Goal: Transaction & Acquisition: Purchase product/service

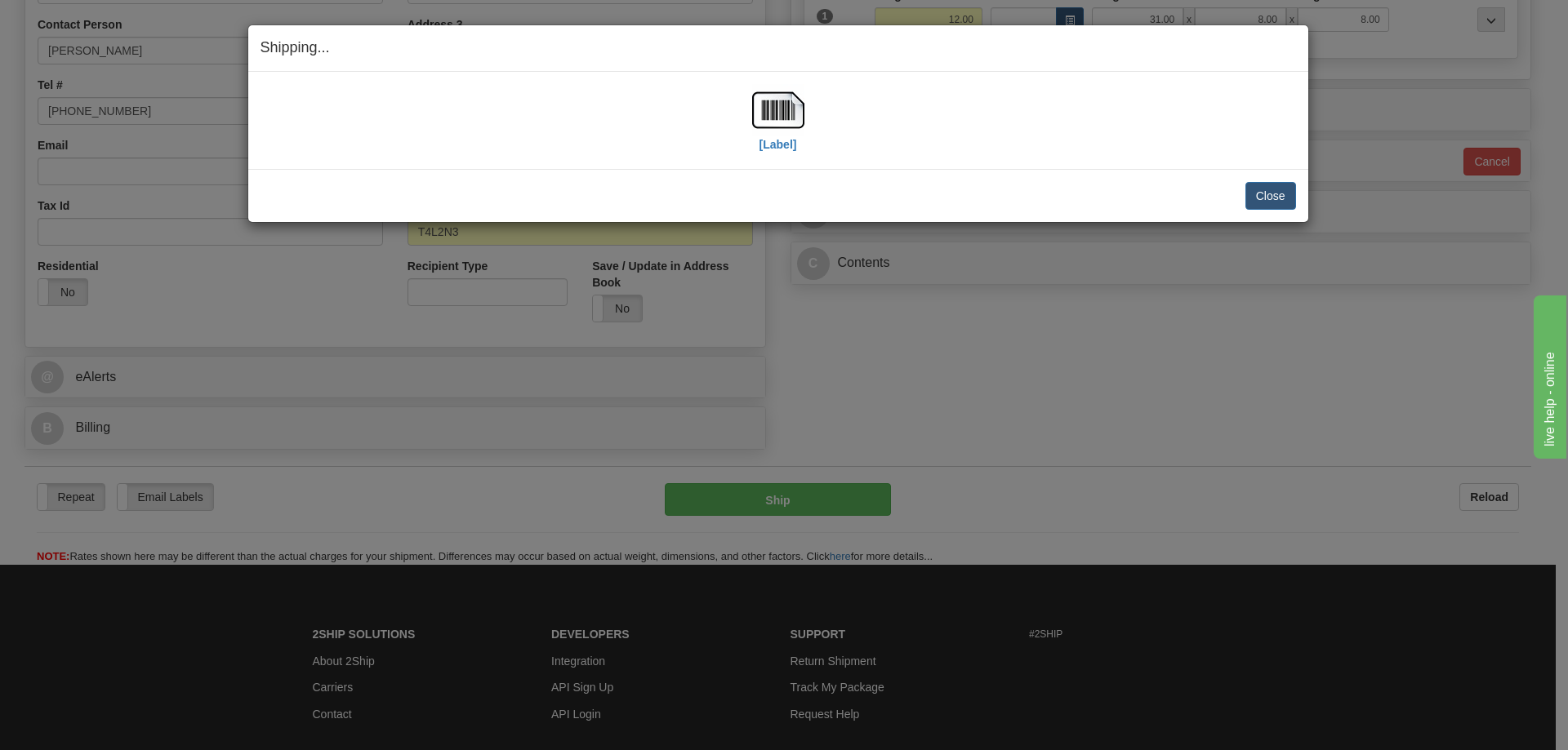
scroll to position [327, 0]
click at [1291, 199] on button "Close" at bounding box center [1270, 195] width 51 height 27
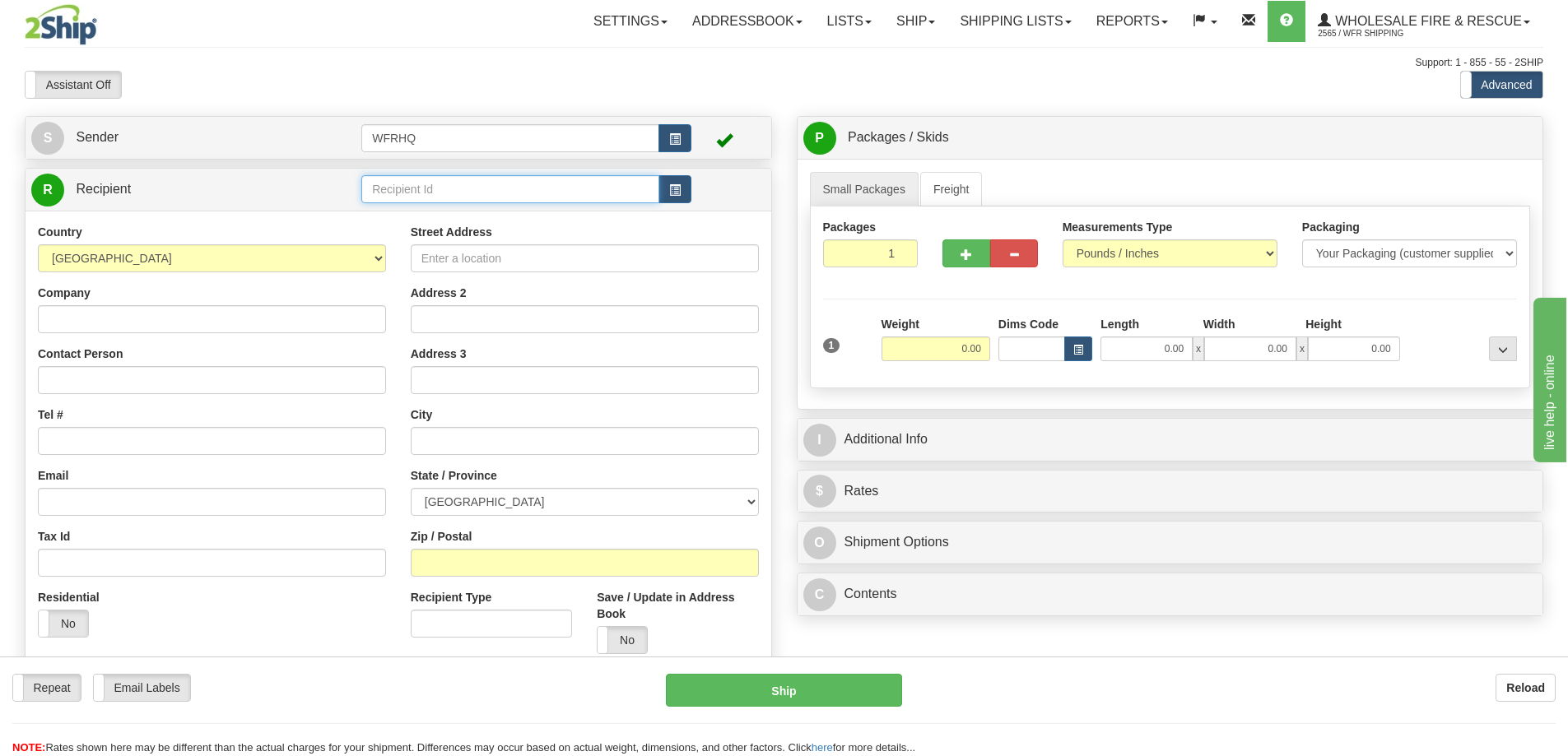
click at [399, 199] on input "text" at bounding box center [510, 189] width 298 height 28
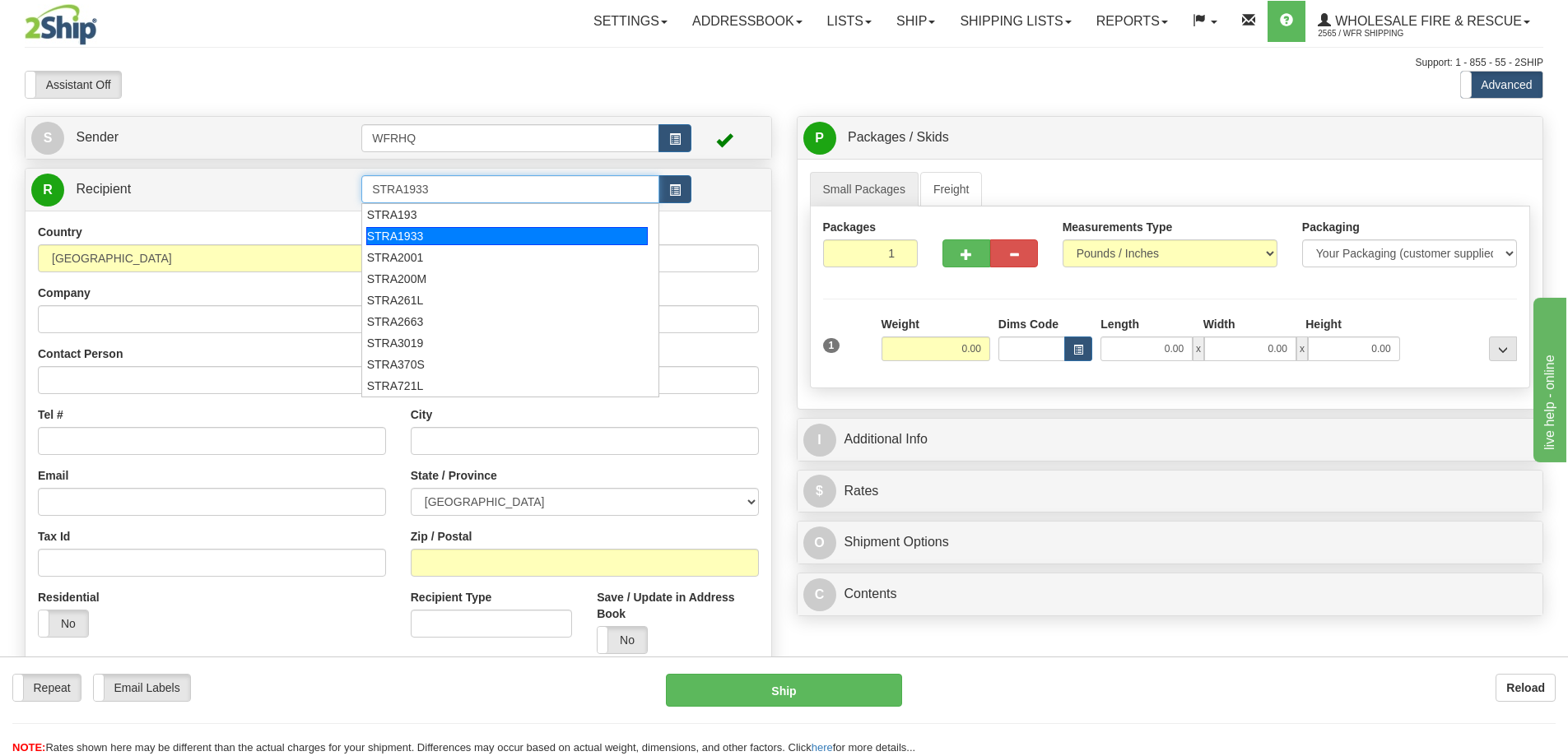
type input "STRA1933"
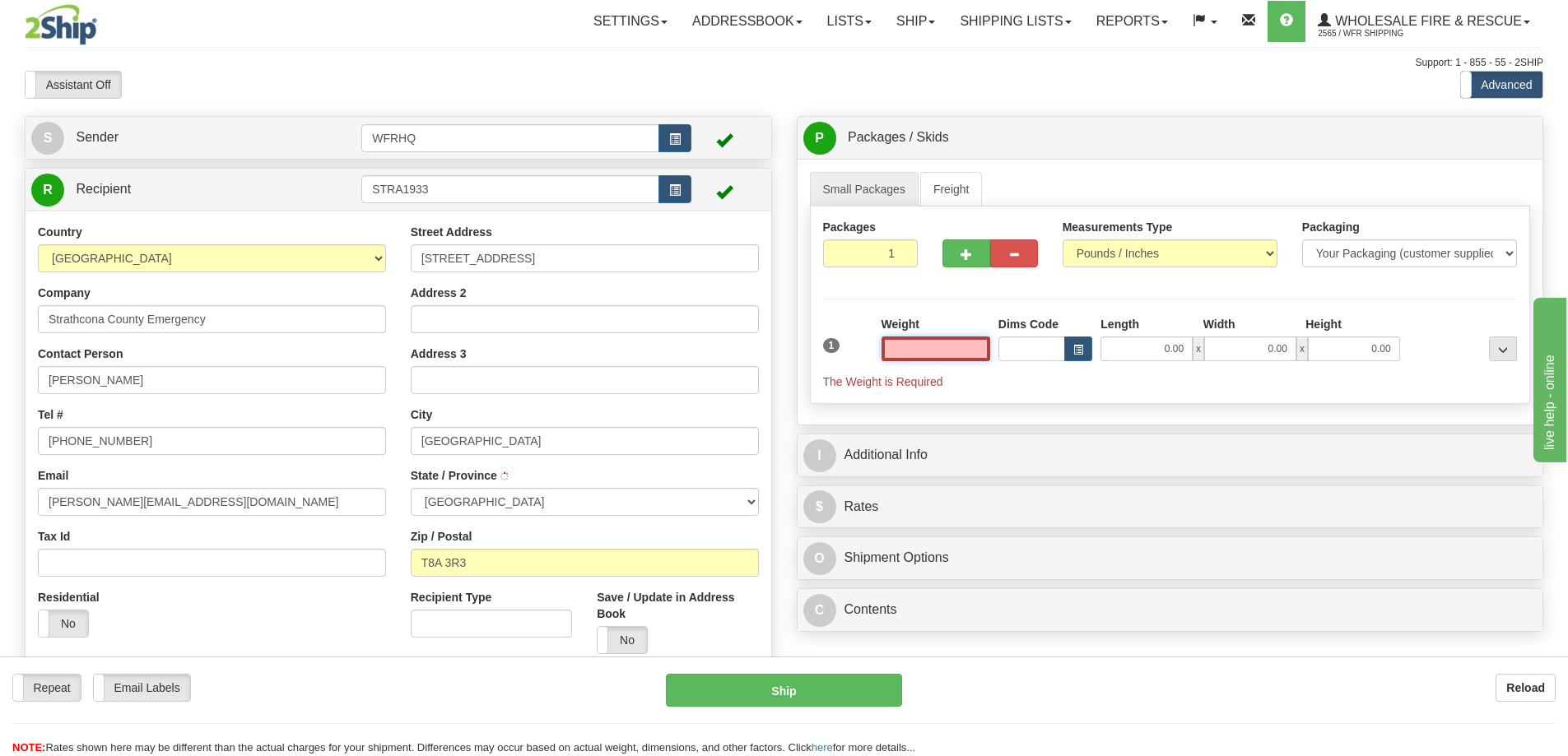
type input "SHERWOOD PARK"
click at [959, 343] on input "text" at bounding box center [936, 349] width 109 height 25
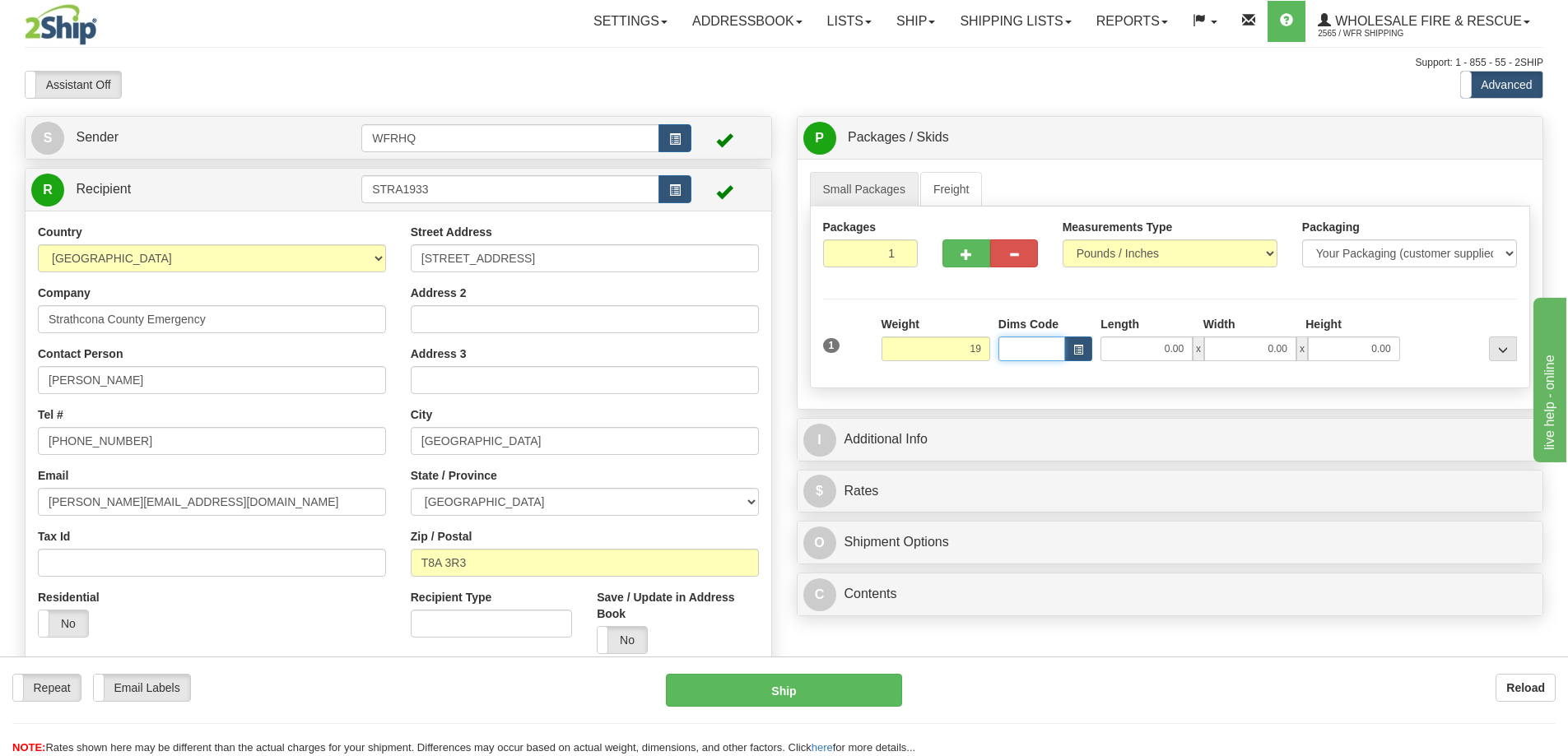
type input "19.00"
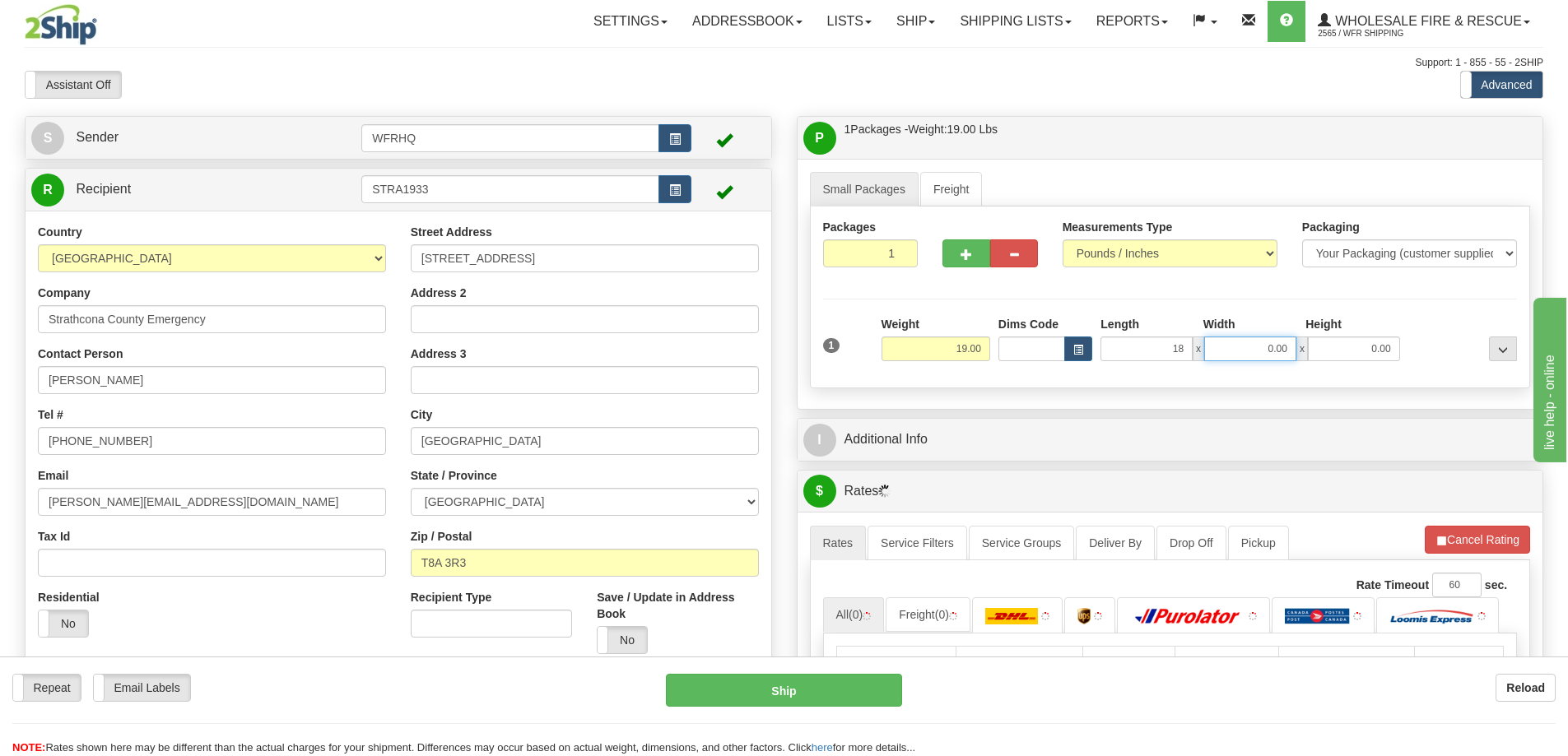
type input "18.00"
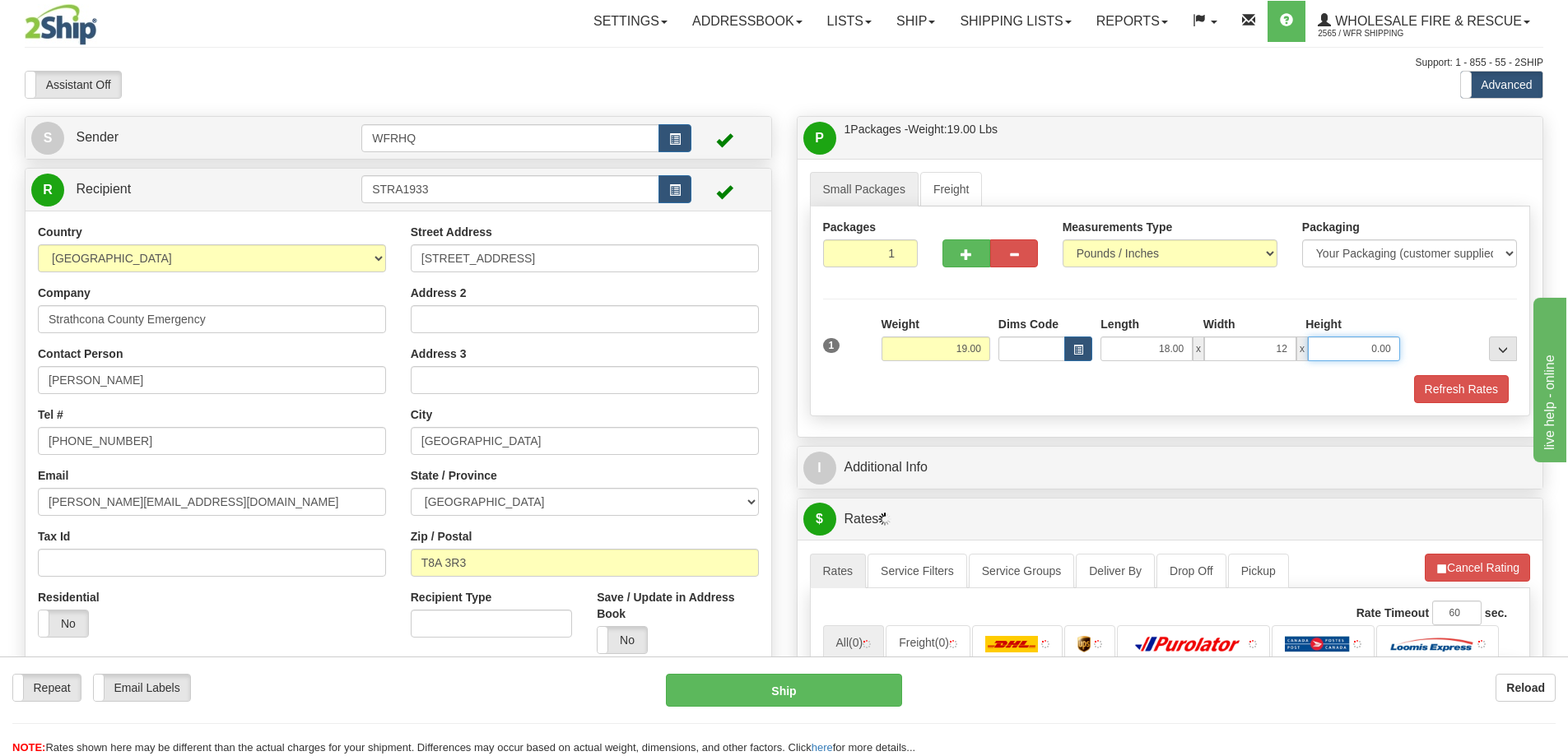
type input "12.00"
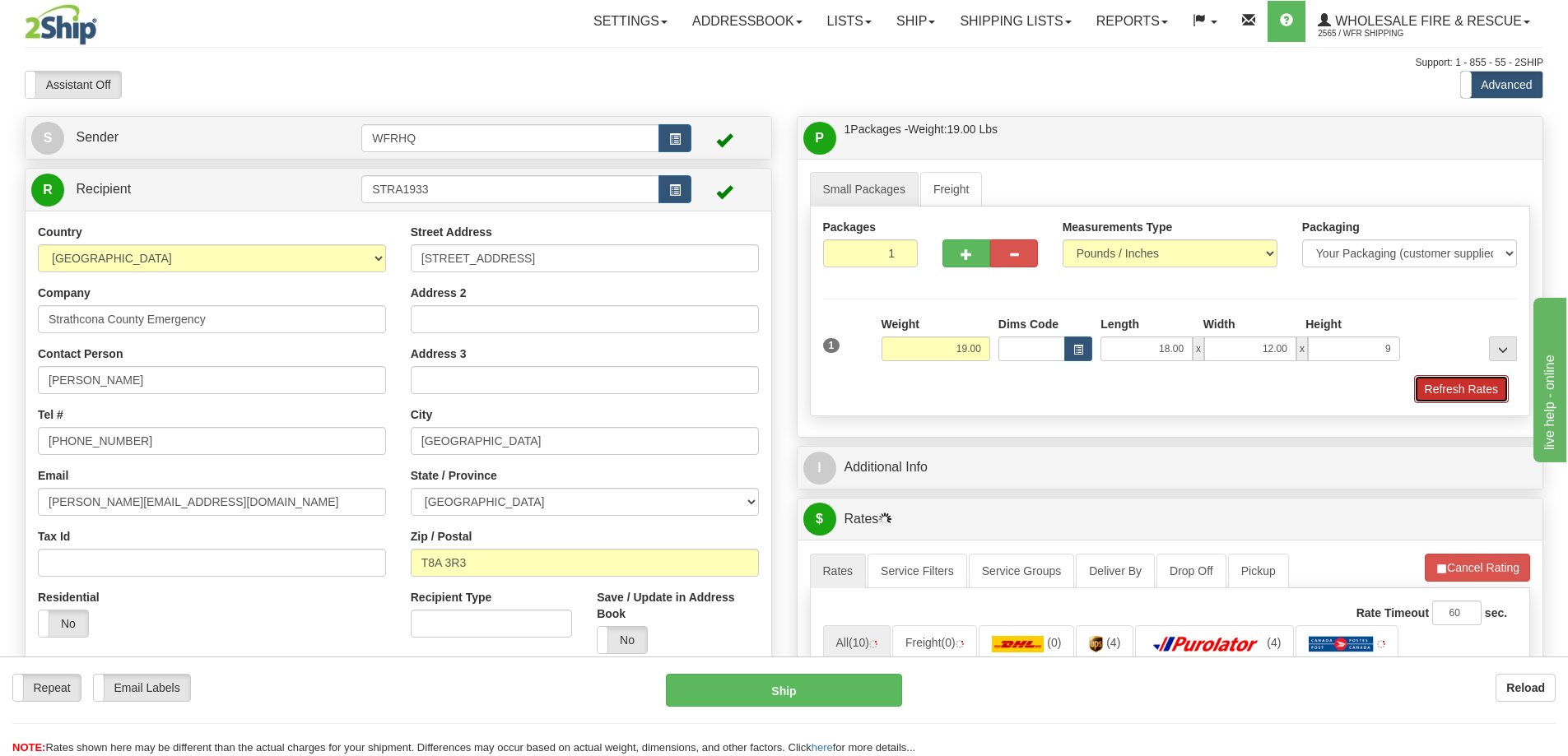
type input "9.00"
click at [1479, 397] on button "Refresh Rates" at bounding box center [1462, 389] width 95 height 28
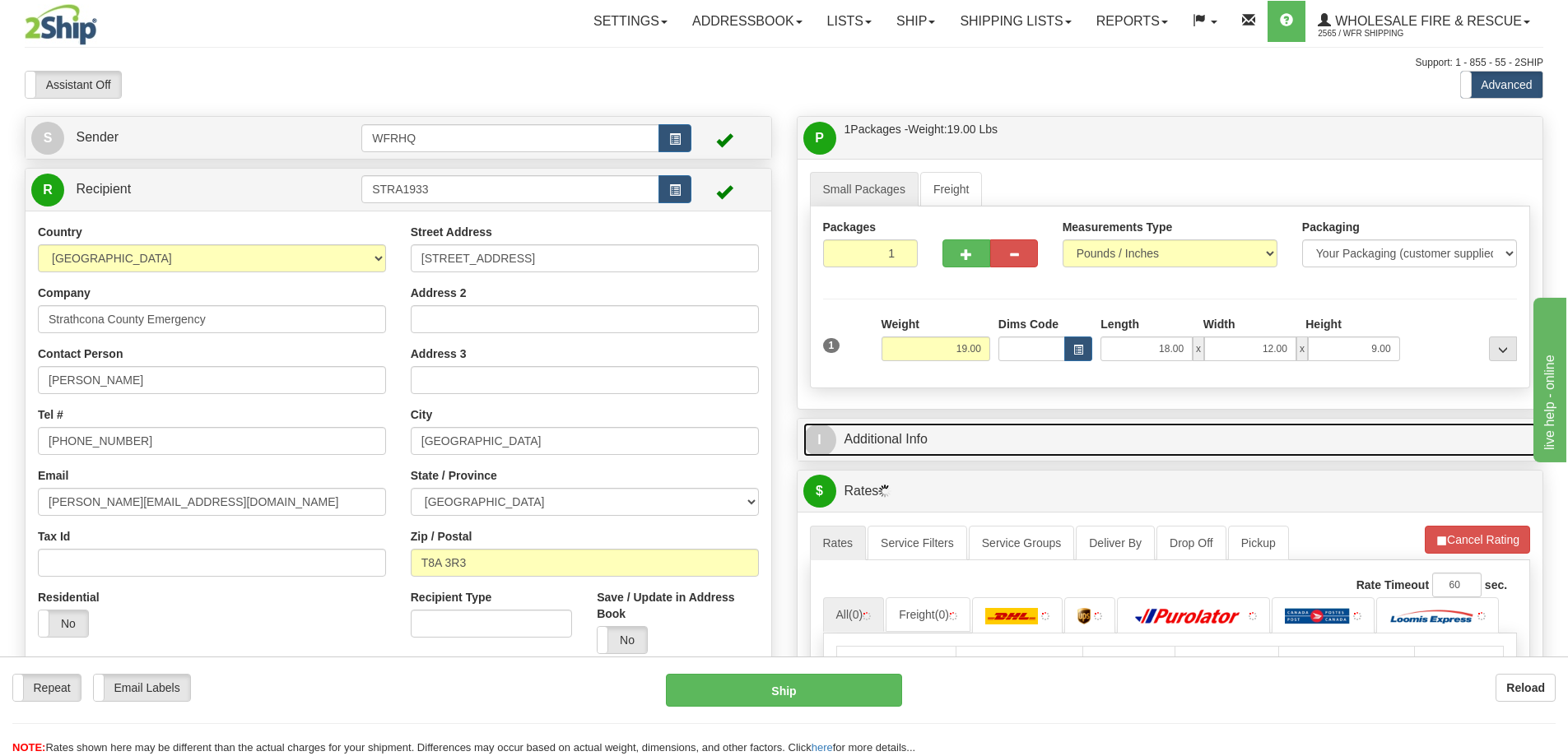
click at [973, 452] on link "I Additional Info" at bounding box center [1171, 440] width 735 height 34
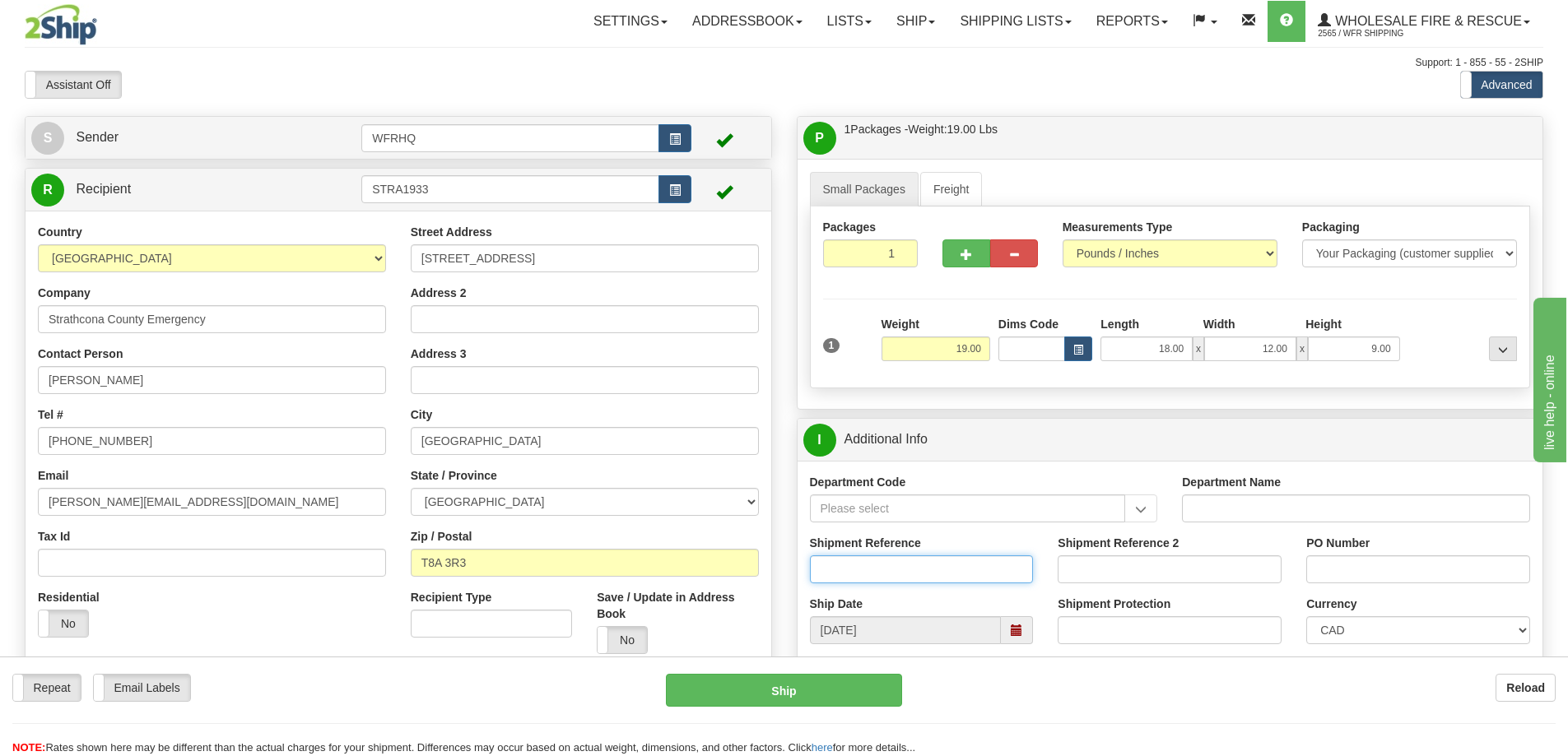
click at [873, 566] on input "Shipment Reference" at bounding box center [921, 569] width 224 height 28
type input "S46660-31059"
type input "SC98749"
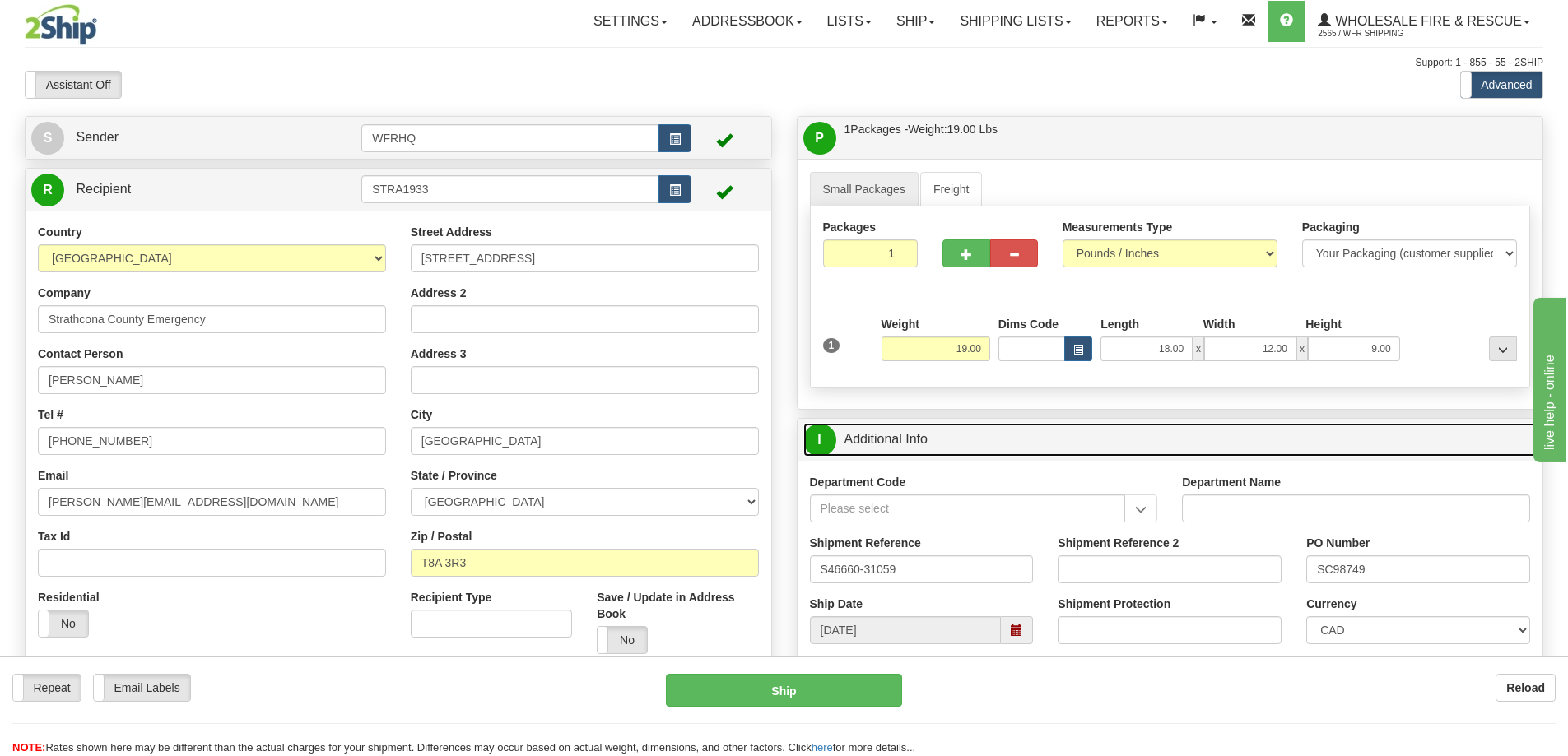
click at [1037, 437] on link "I Additional Info" at bounding box center [1171, 440] width 735 height 34
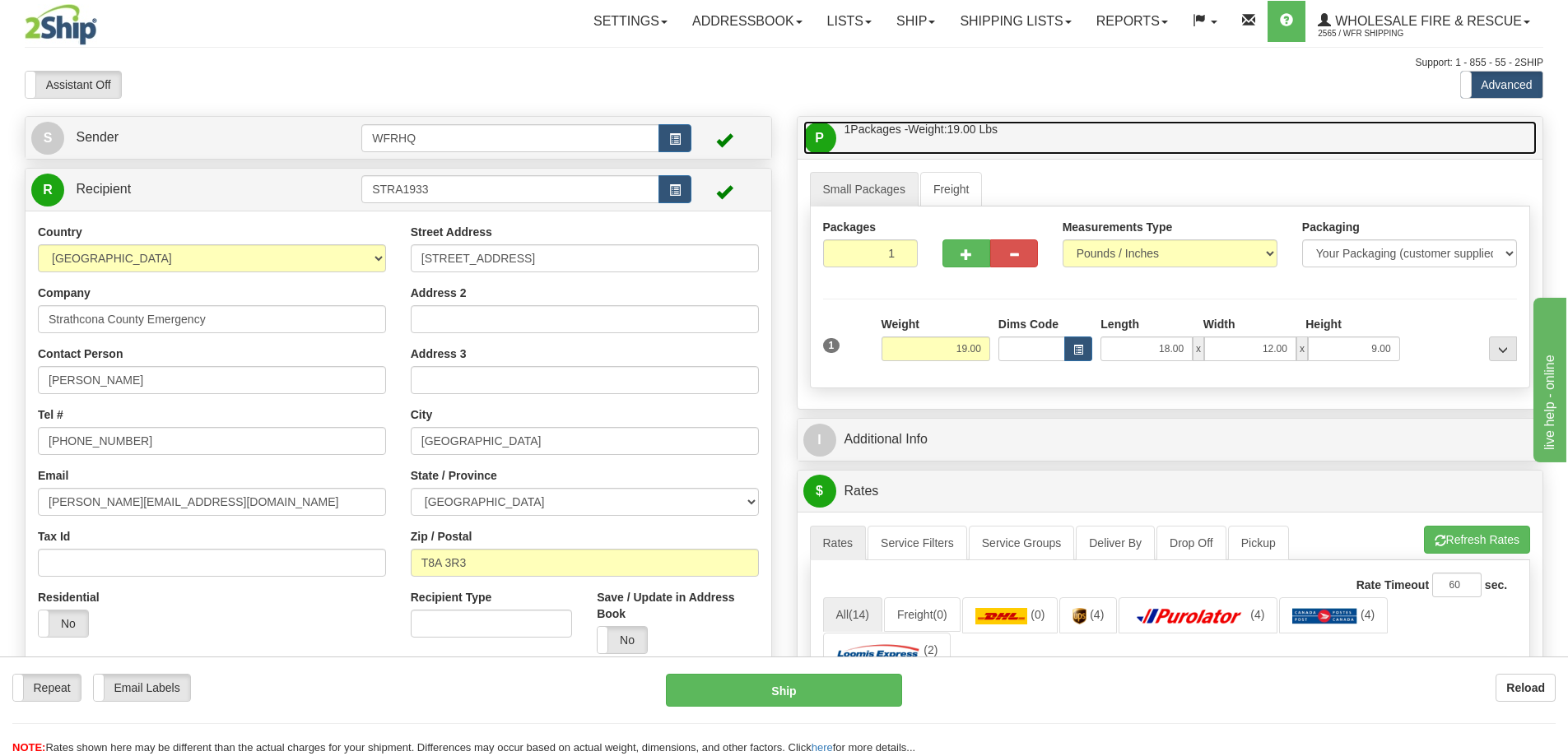
click at [1076, 141] on link "P Packages / Skids 1 Packages - Weight: 19.00 Lbs 1 Skids - Weight: NaN Lbs" at bounding box center [1171, 137] width 735 height 34
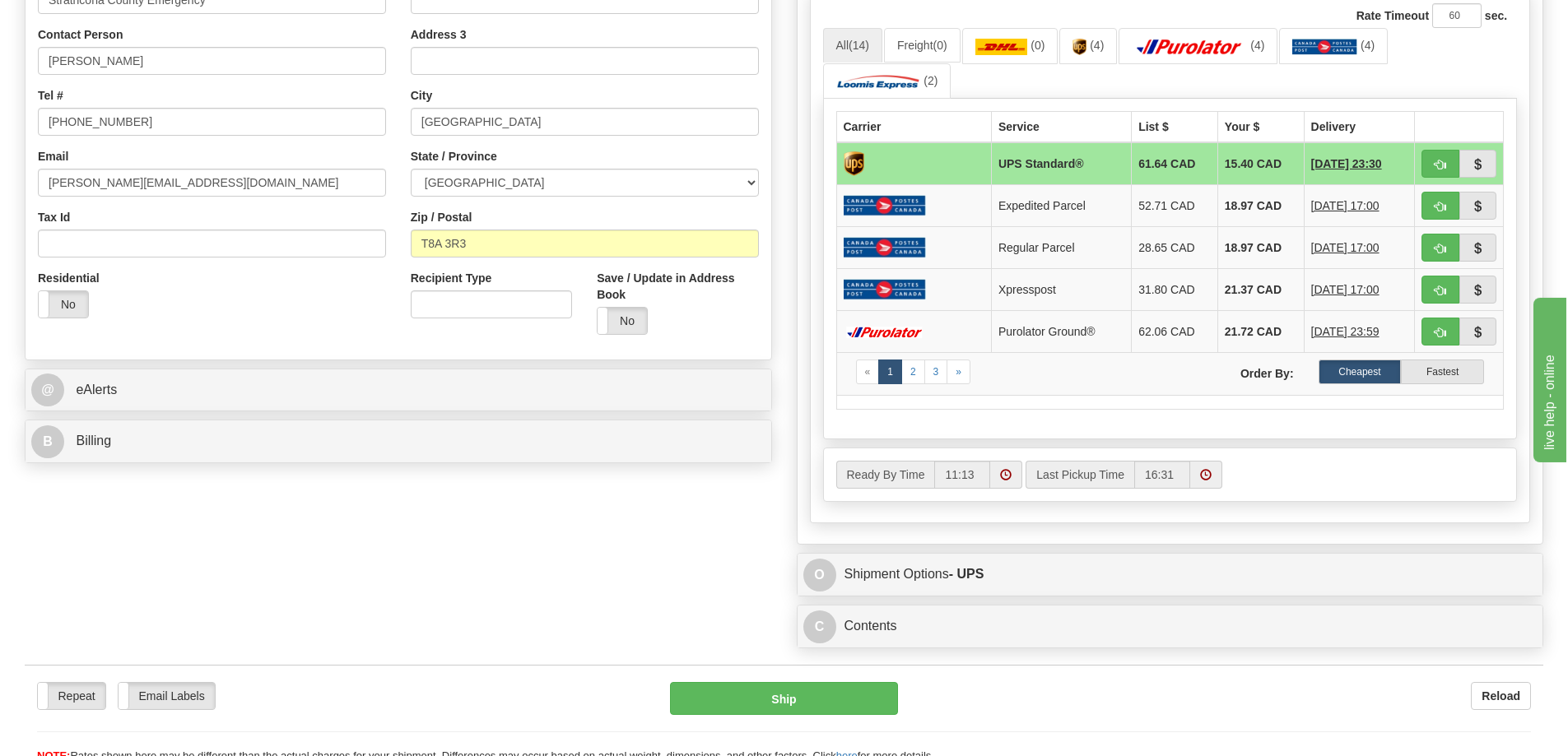
scroll to position [411, 0]
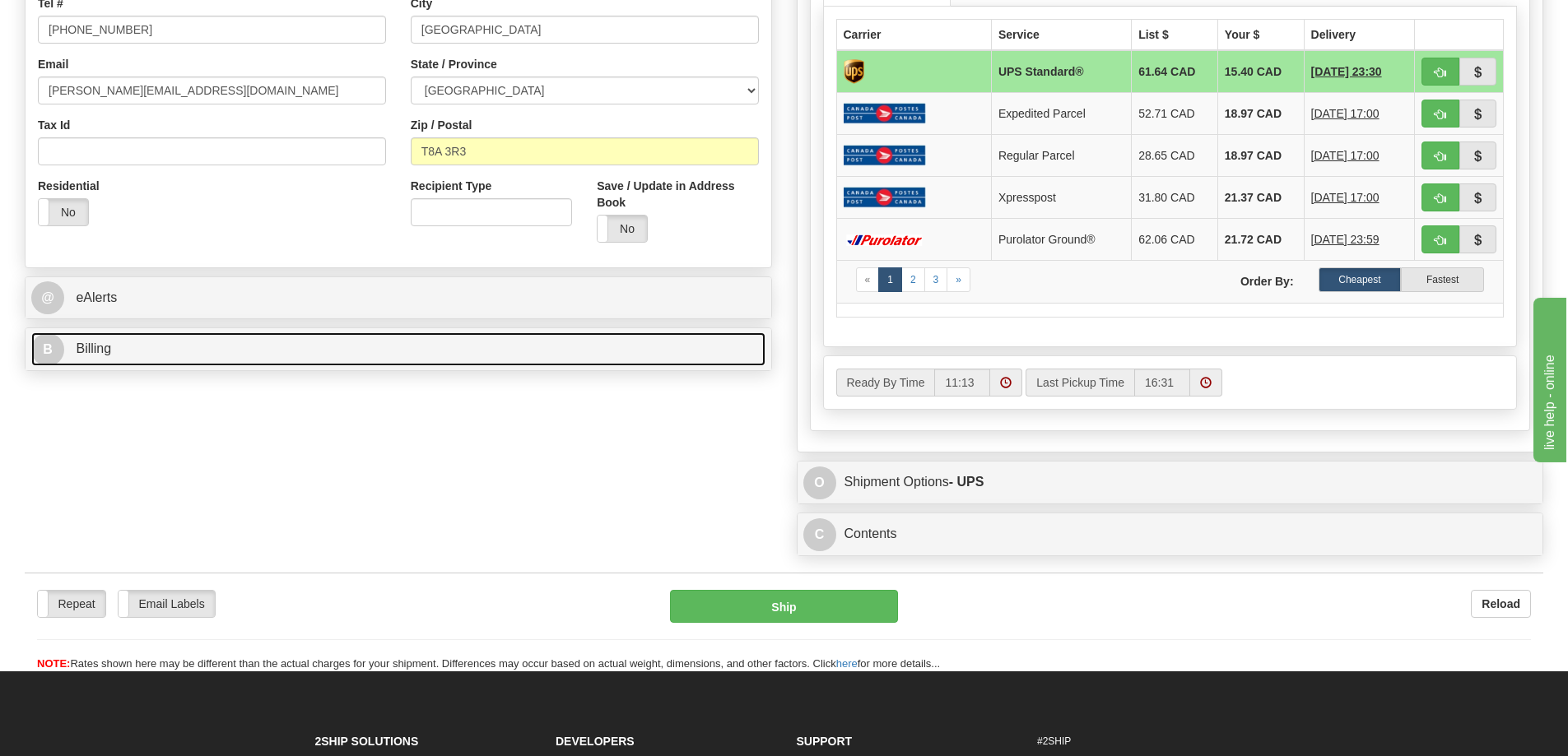
click at [285, 337] on link "B Billing" at bounding box center [398, 349] width 735 height 34
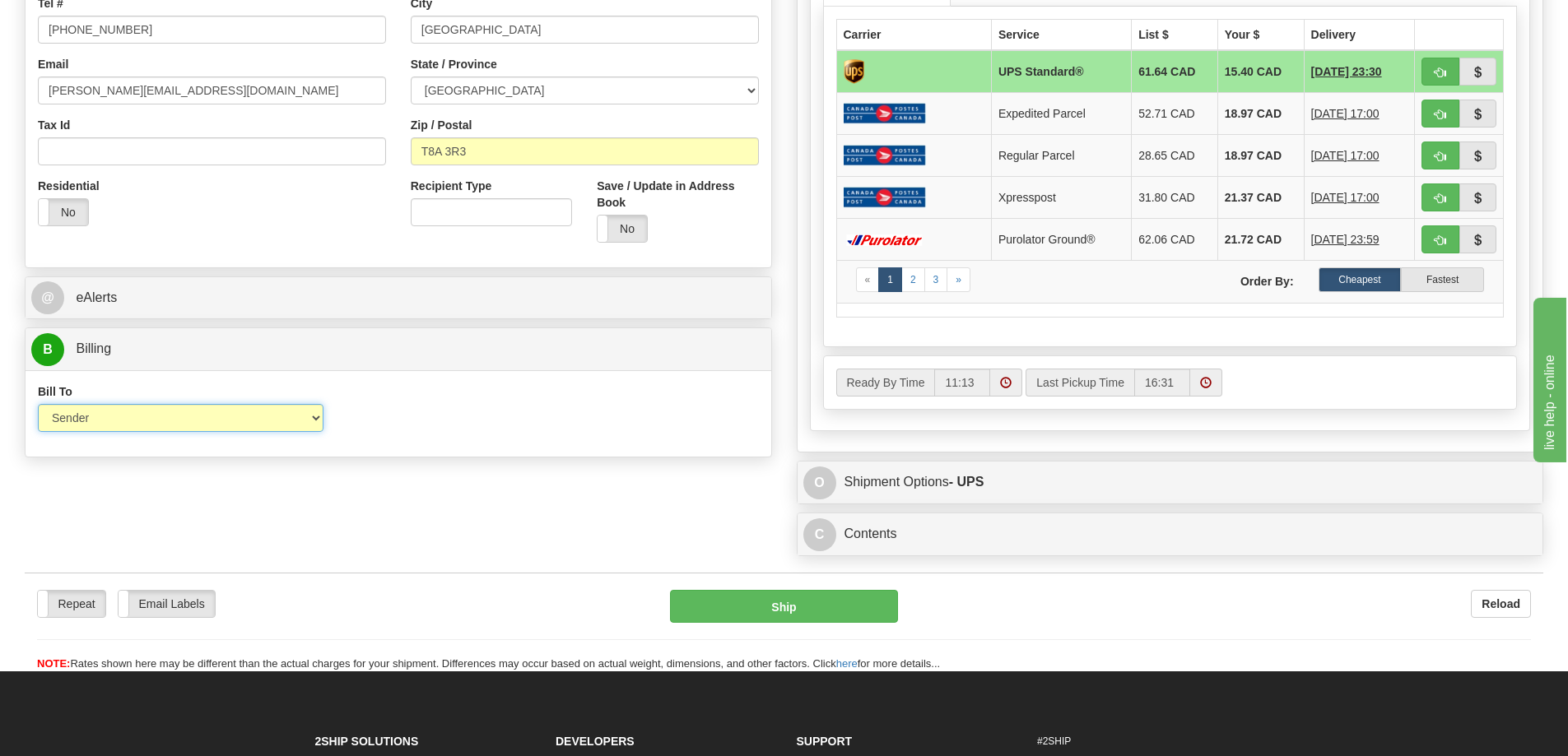
click at [118, 424] on select "Sender Recipient Third Party Collect" at bounding box center [181, 418] width 285 height 28
select select "2"
click at [38, 404] on select "Sender Recipient Third Party Collect" at bounding box center [181, 418] width 285 height 28
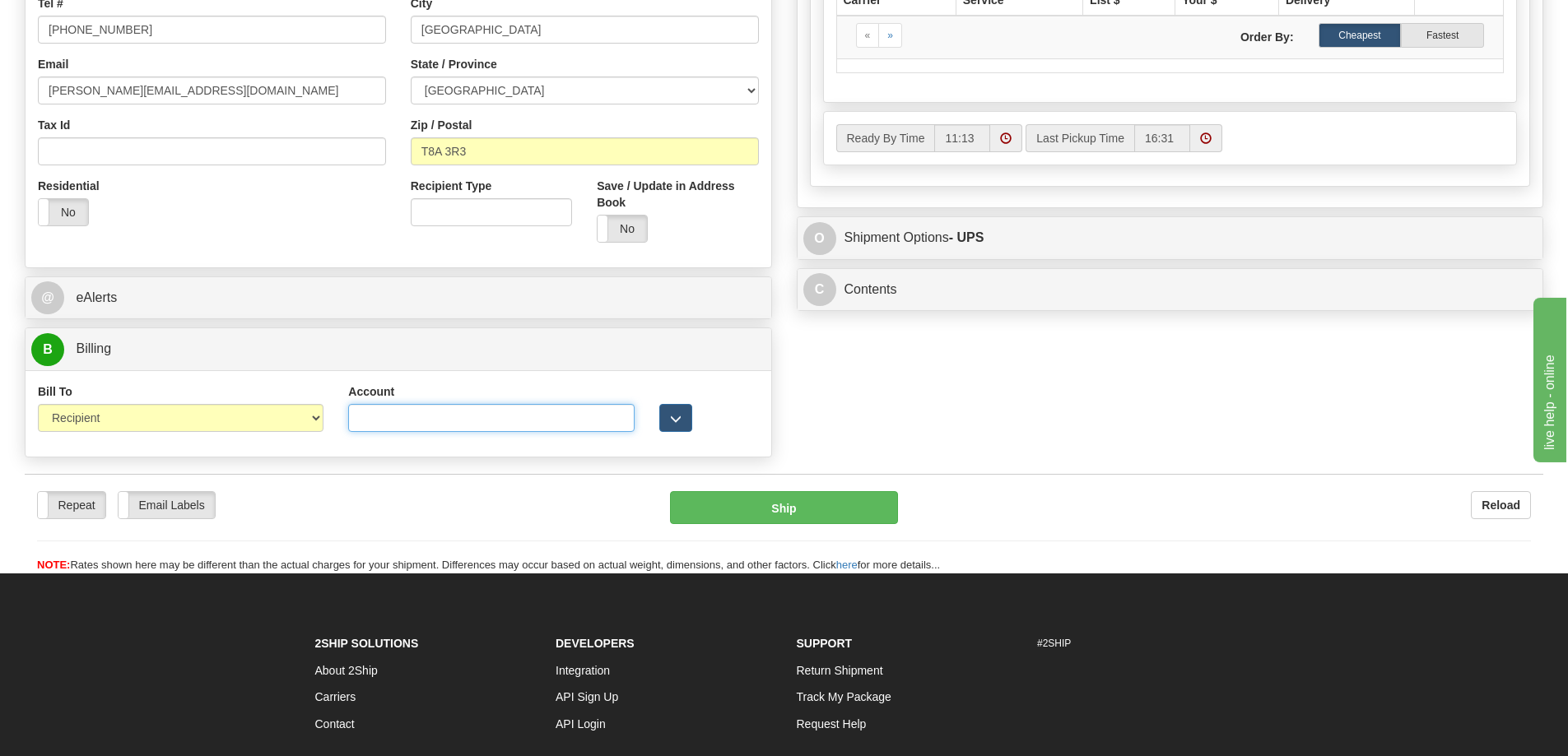
click at [474, 416] on input "Account" at bounding box center [491, 418] width 285 height 28
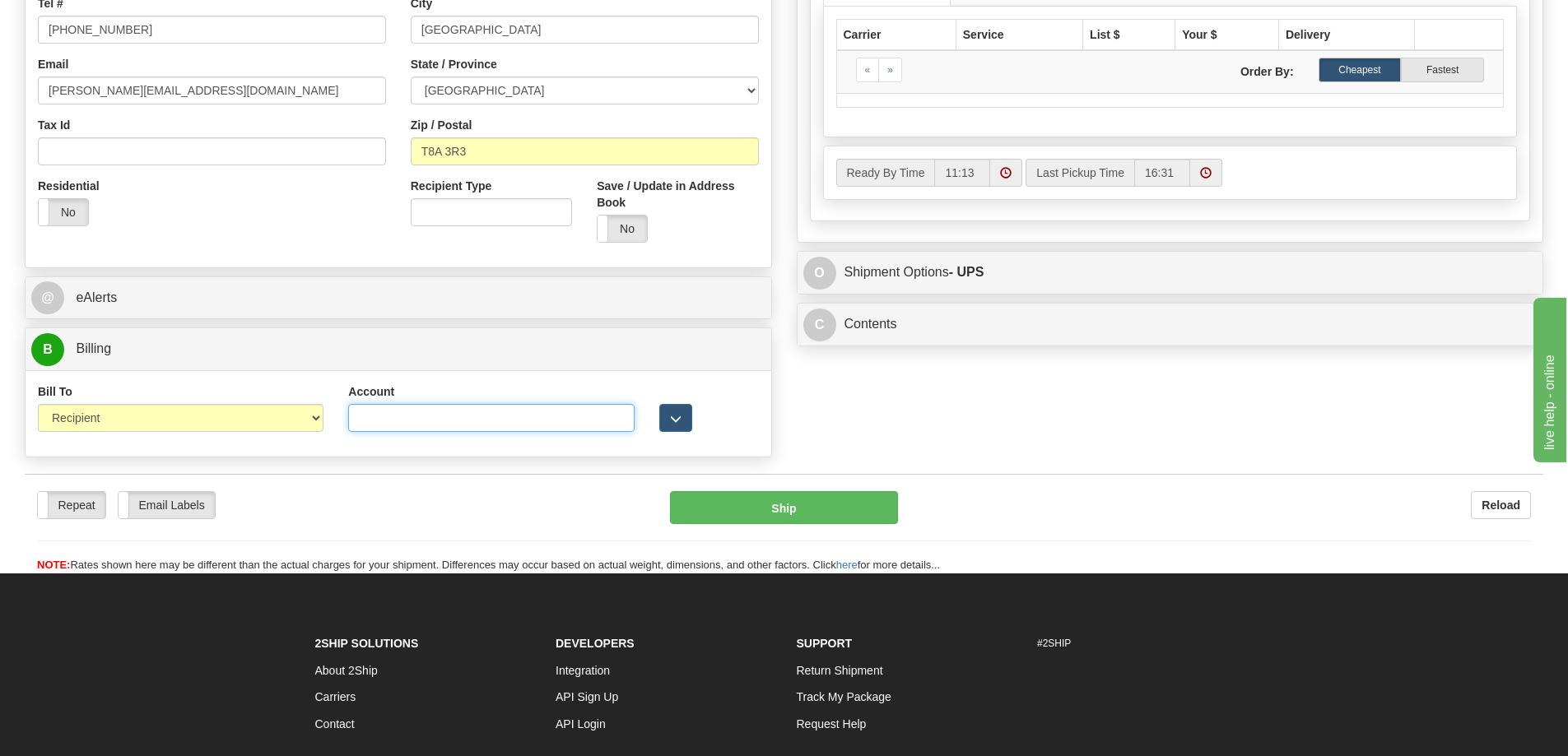
paste input "2269494"
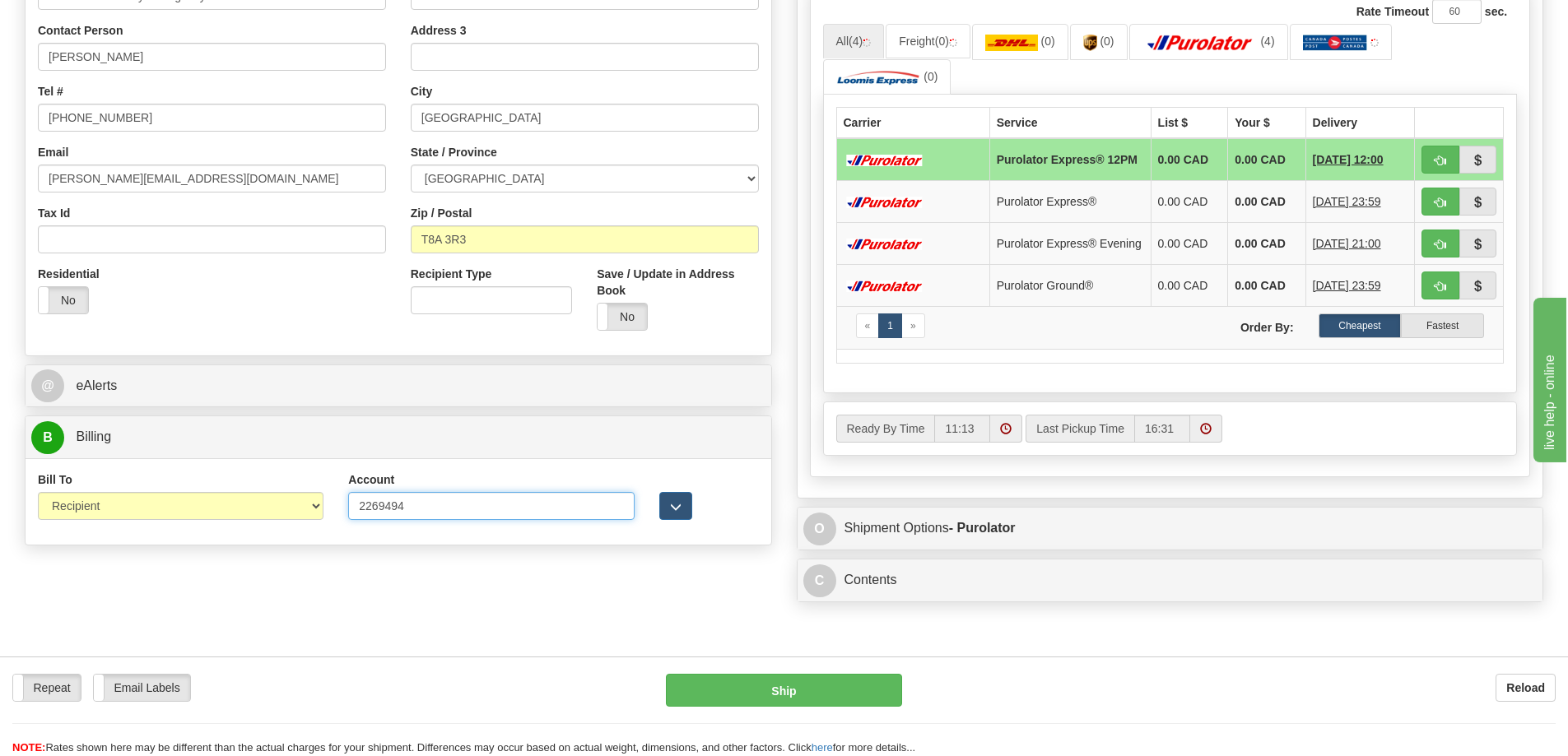
scroll to position [164, 0]
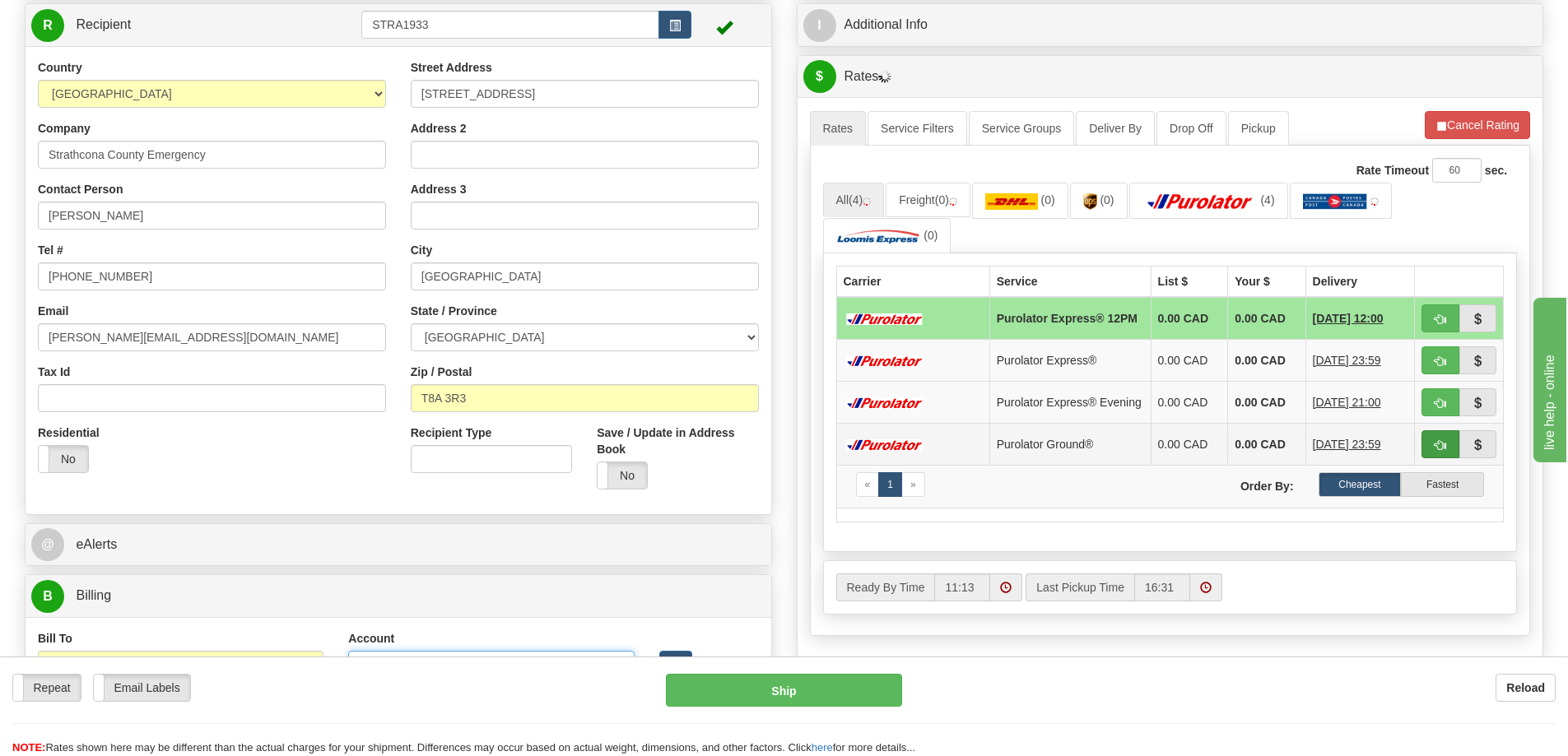
type input "2269494"
click at [1438, 448] on button "button" at bounding box center [1441, 444] width 38 height 28
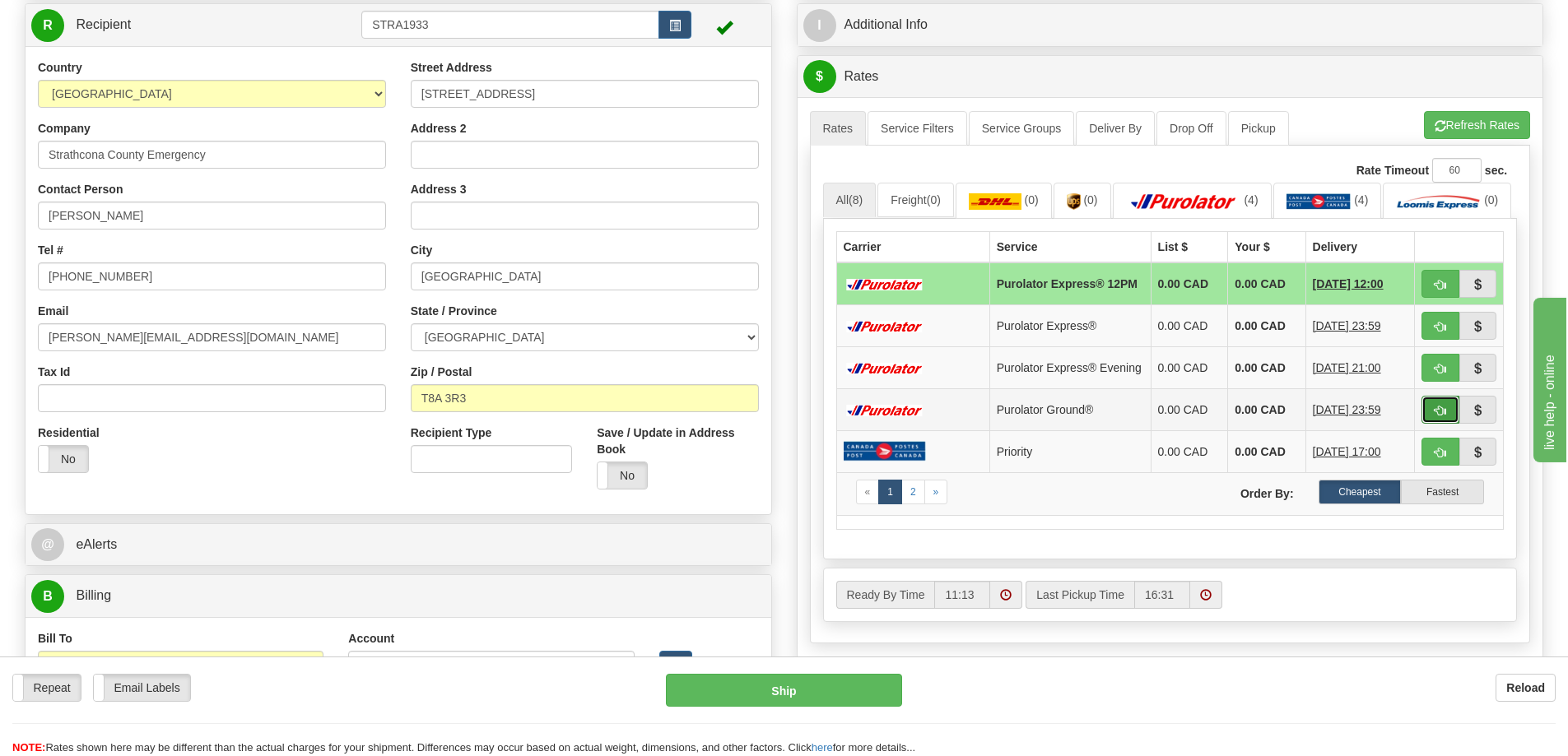
click at [1429, 423] on button "button" at bounding box center [1441, 410] width 38 height 28
type input "260"
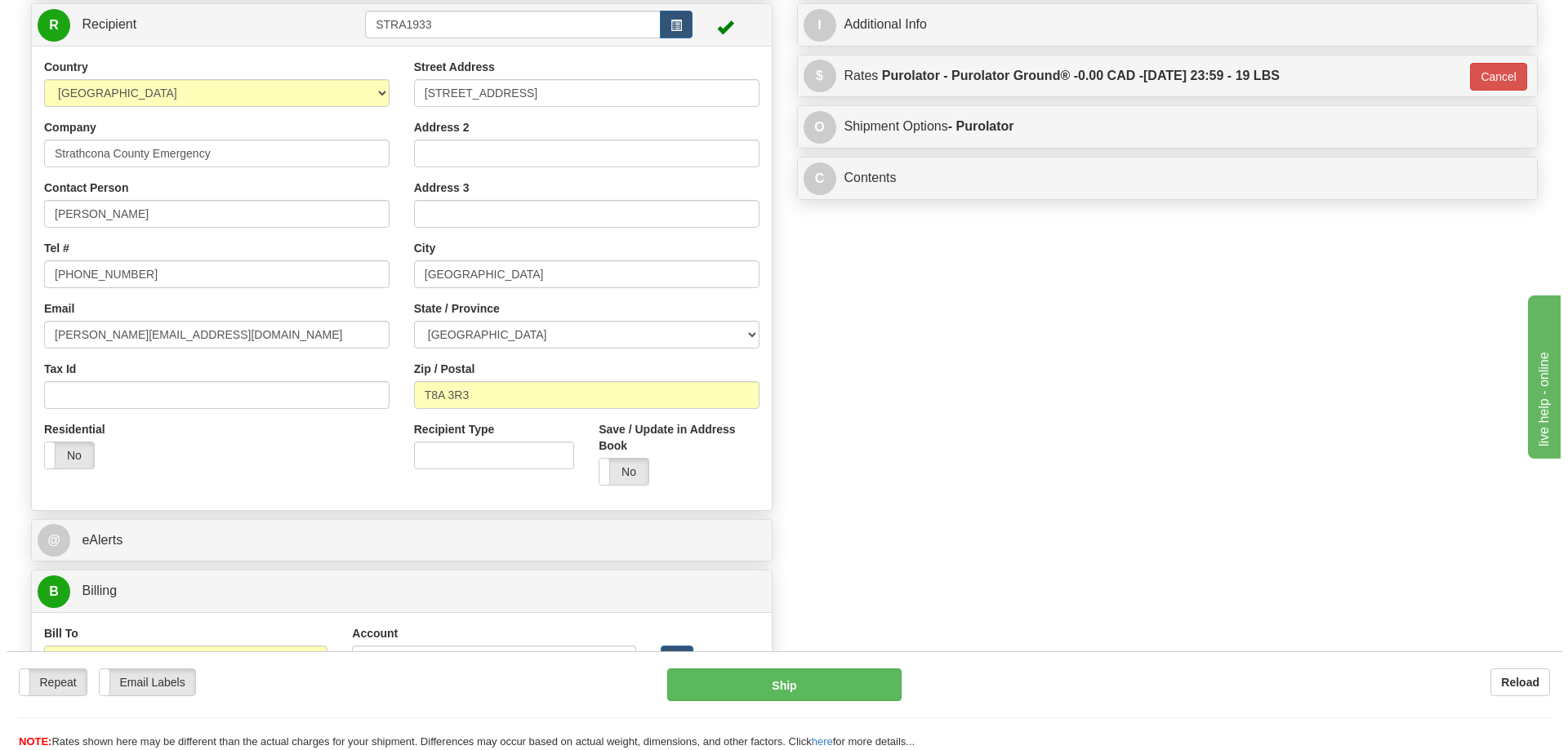
scroll to position [0, 0]
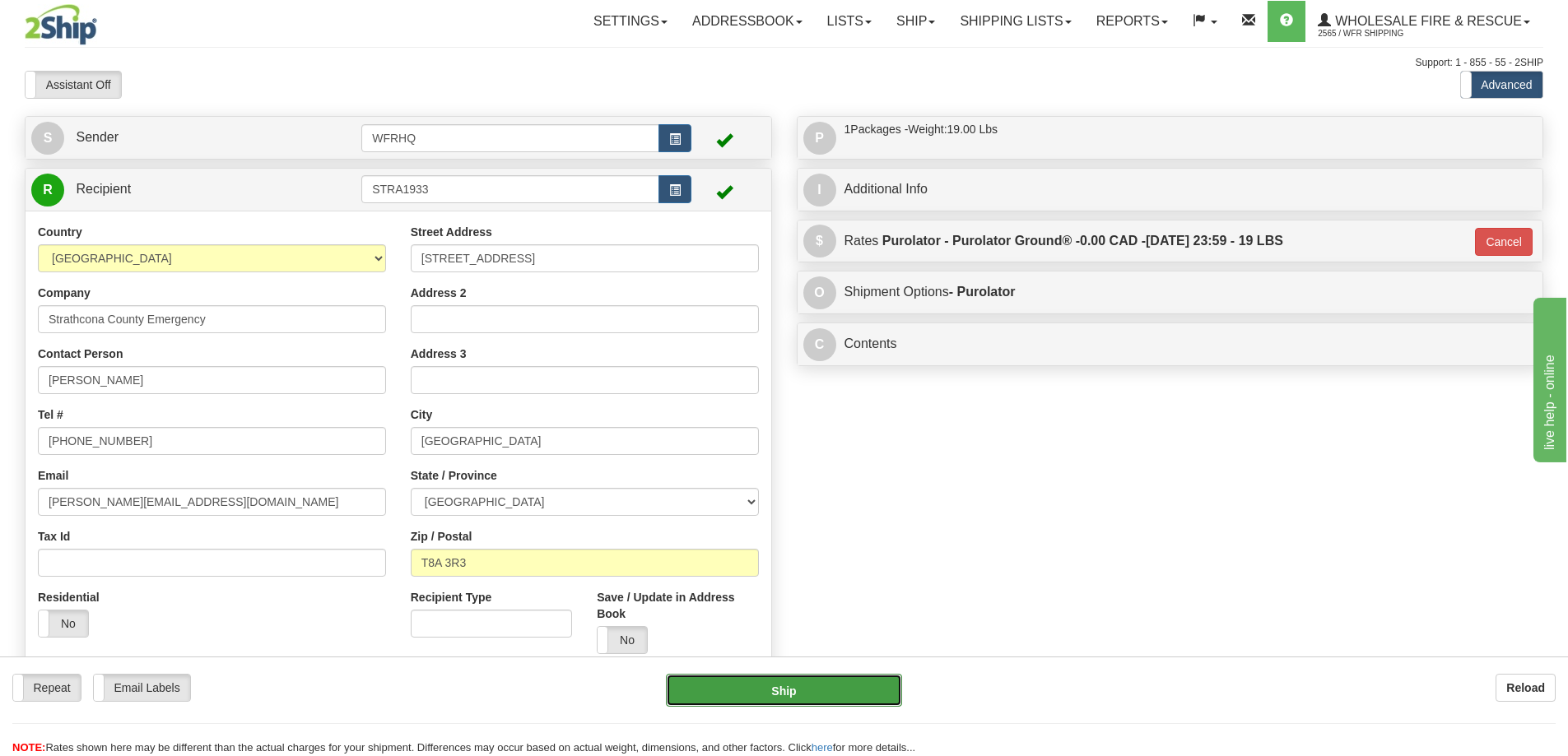
click at [727, 683] on button "Ship" at bounding box center [783, 690] width 236 height 33
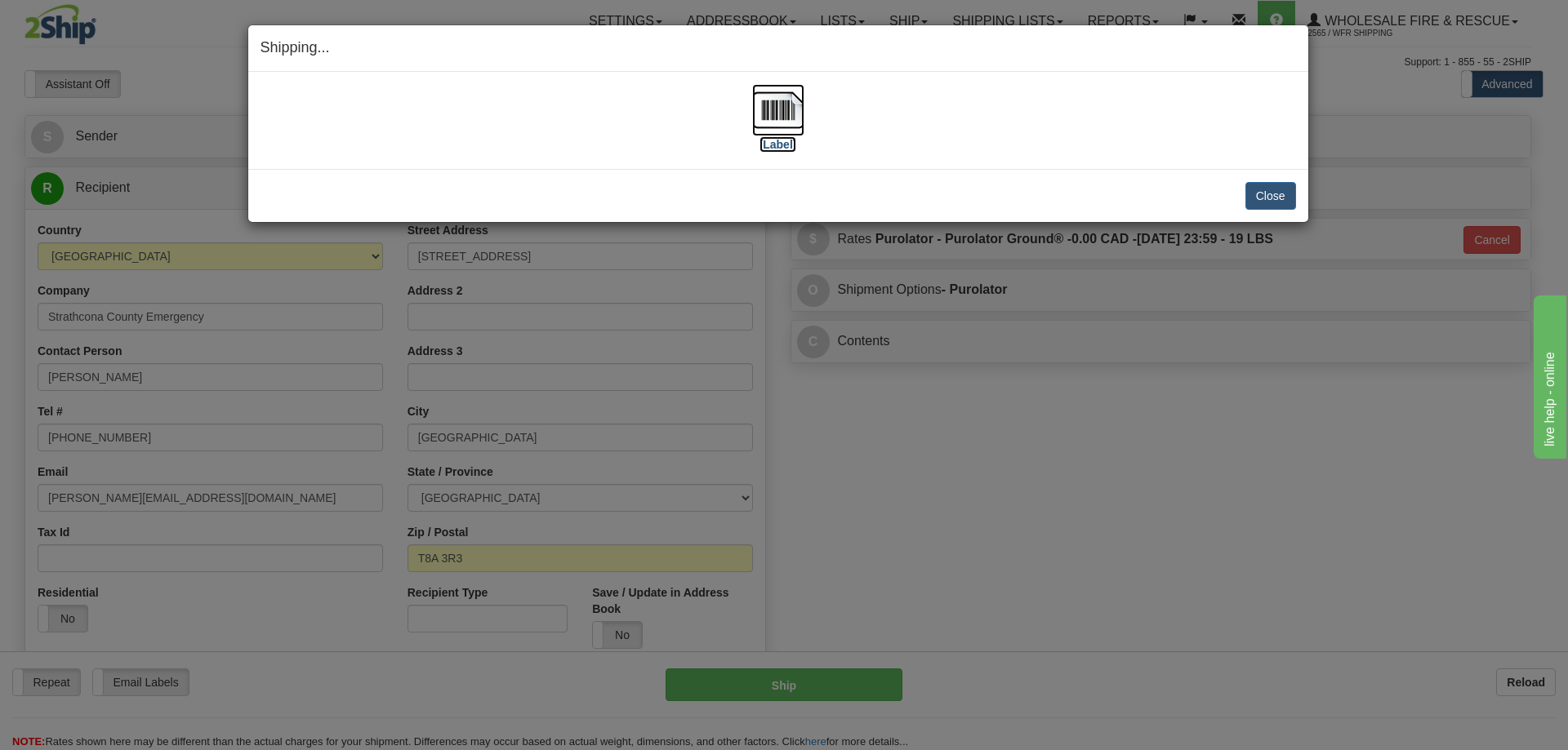
click at [778, 111] on img at bounding box center [778, 110] width 52 height 52
